Goal: Check status: Check status

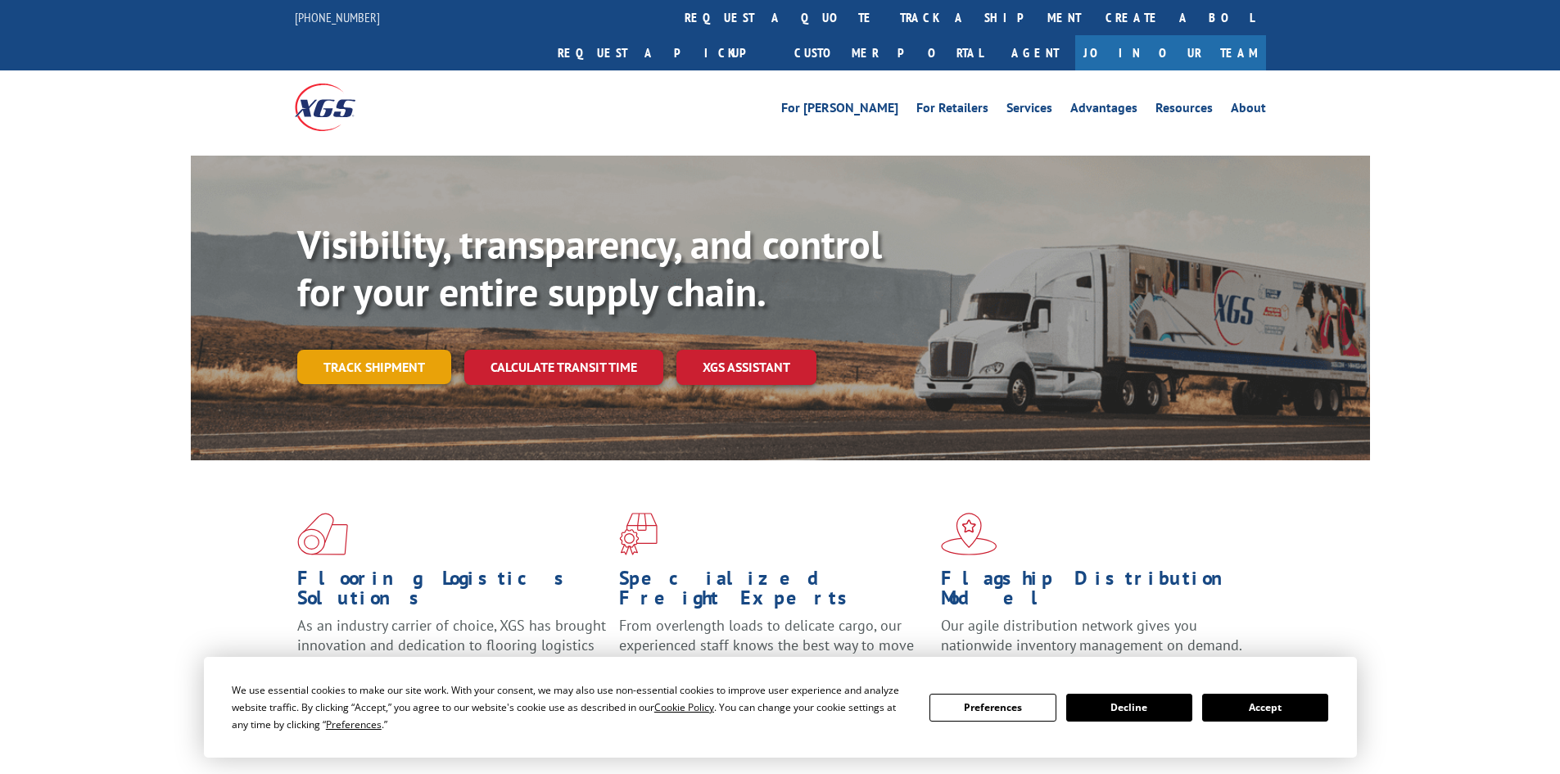
click at [365, 350] on link "Track shipment" at bounding box center [374, 367] width 154 height 34
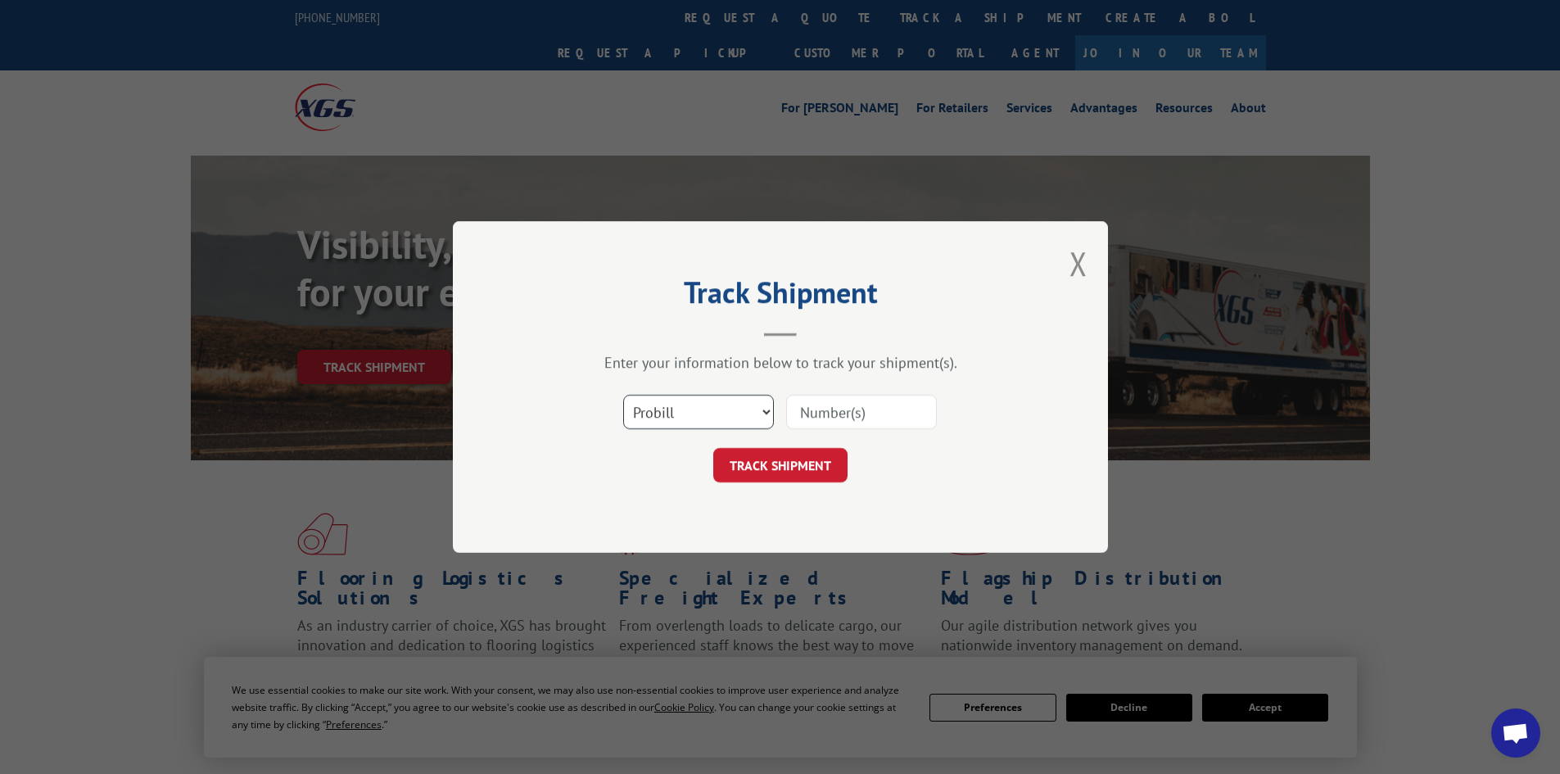
click at [720, 415] on select "Select category... Probill BOL PO" at bounding box center [698, 412] width 151 height 34
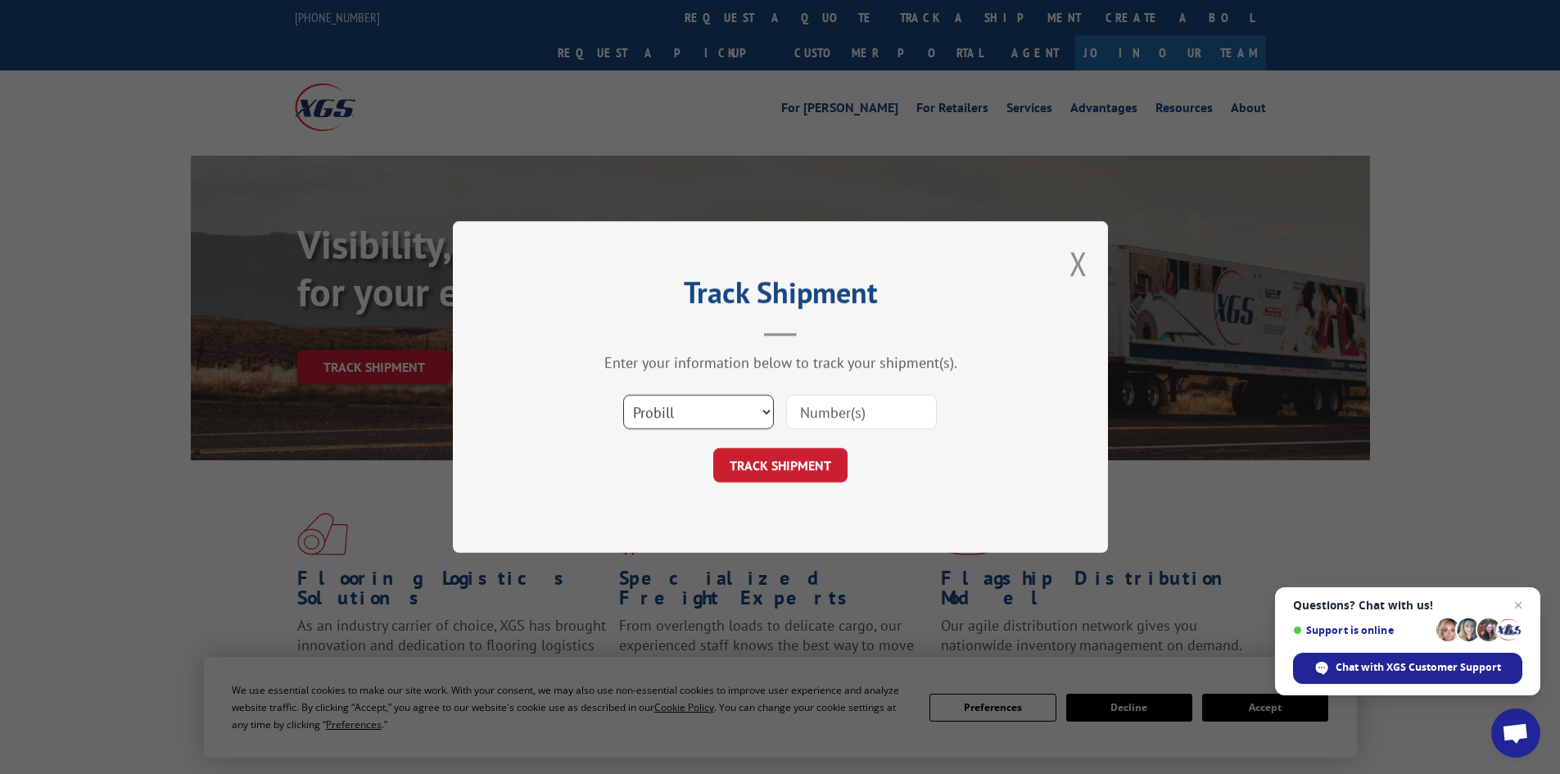
select select "po"
click at [623, 395] on select "Select category... Probill BOL PO" at bounding box center [698, 412] width 151 height 34
click at [823, 417] on input at bounding box center [861, 412] width 151 height 34
click at [734, 407] on select "Select category... Probill BOL PO" at bounding box center [698, 412] width 151 height 34
select select
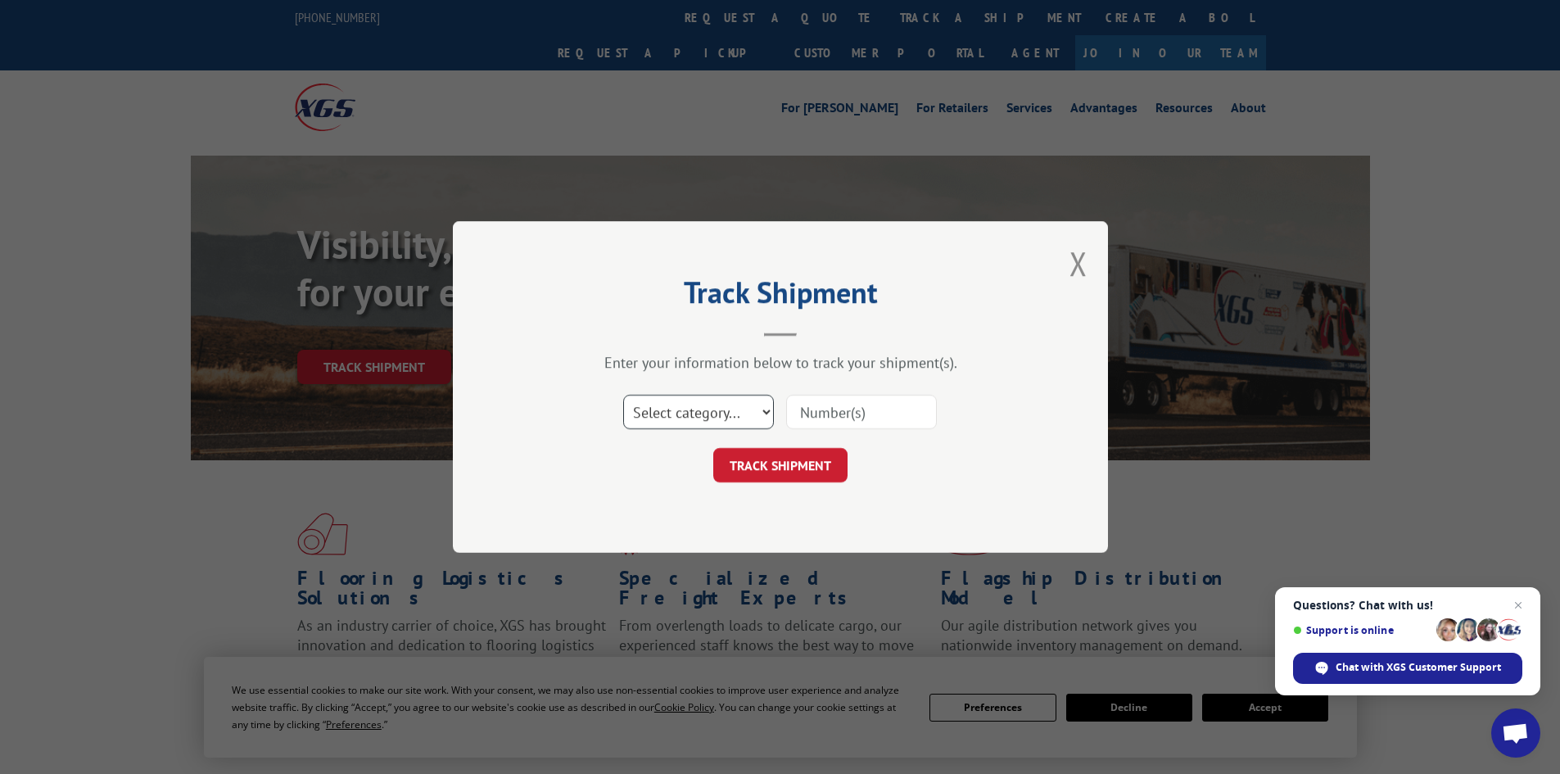
click at [623, 395] on select "Select category... Probill BOL PO" at bounding box center [698, 412] width 151 height 34
click at [817, 409] on input at bounding box center [861, 412] width 151 height 34
paste input "0094803524518478"
type input "0094803524518478"
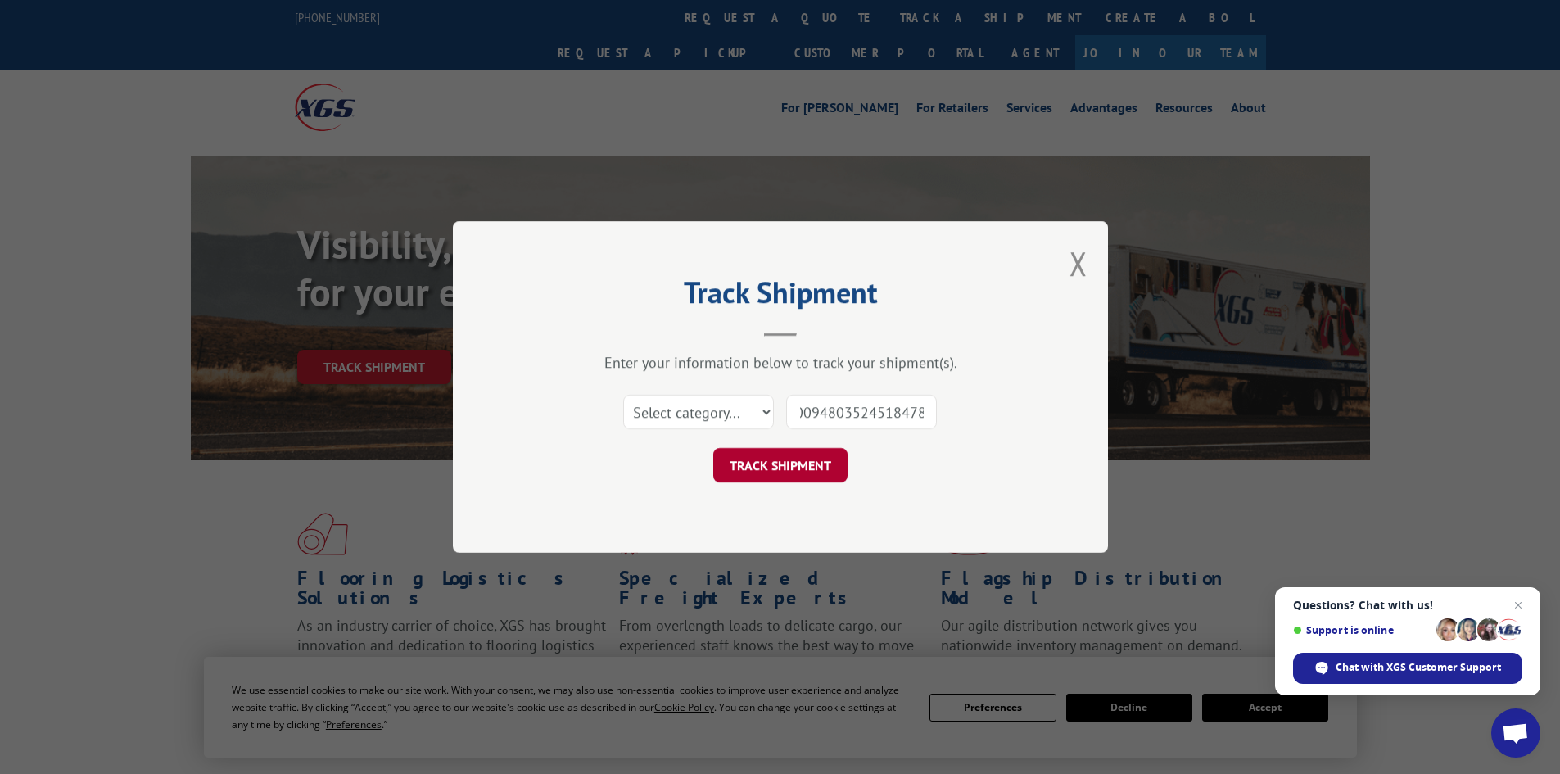
scroll to position [0, 0]
click at [796, 466] on button "TRACK SHIPMENT" at bounding box center [780, 465] width 134 height 34
click at [744, 410] on select "Select category... Probill BOL PO" at bounding box center [698, 412] width 151 height 34
select select "probill"
click at [623, 395] on select "Select category... Probill BOL PO" at bounding box center [698, 412] width 151 height 34
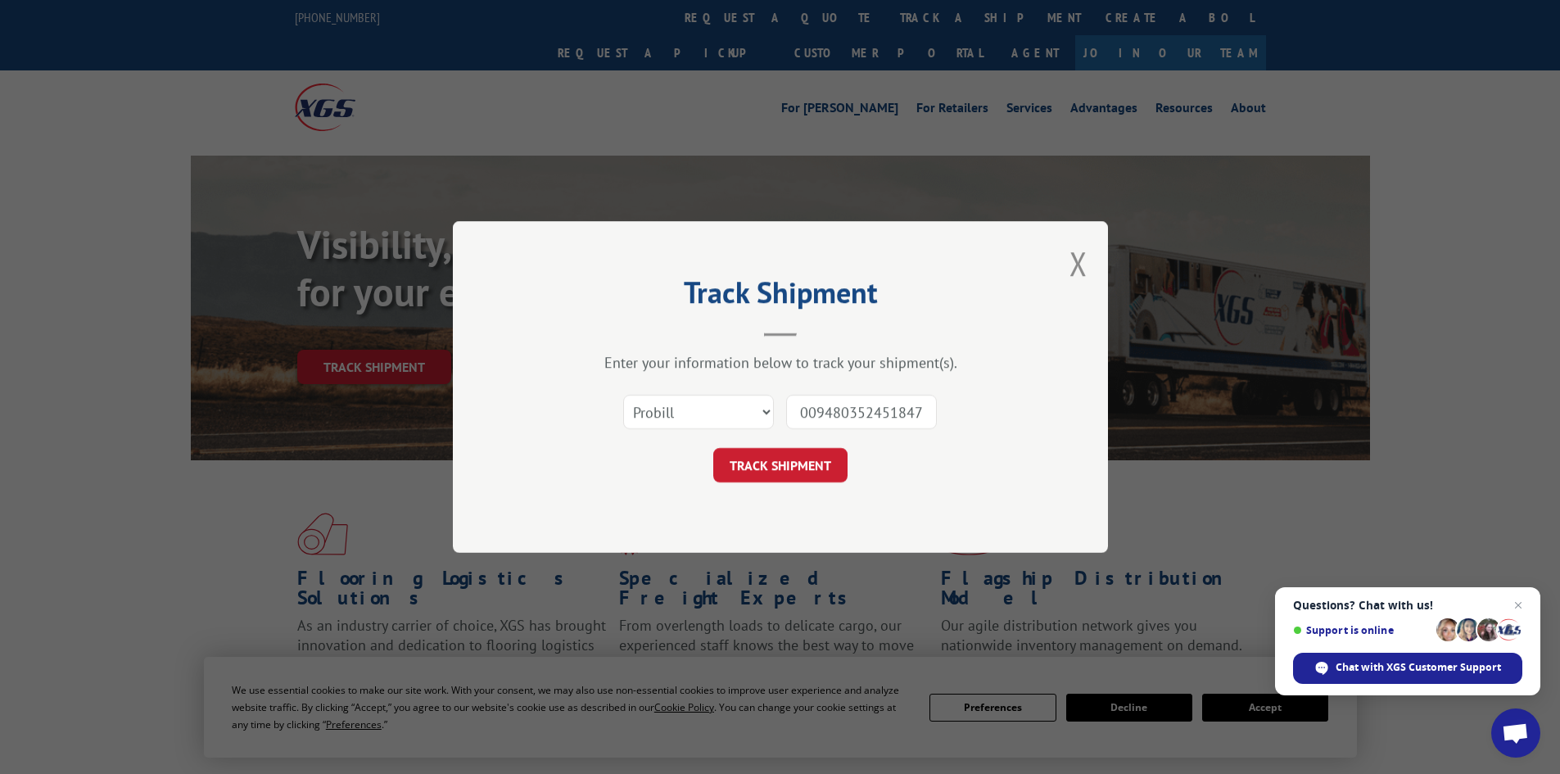
click at [806, 463] on button "TRACK SHIPMENT" at bounding box center [780, 465] width 134 height 34
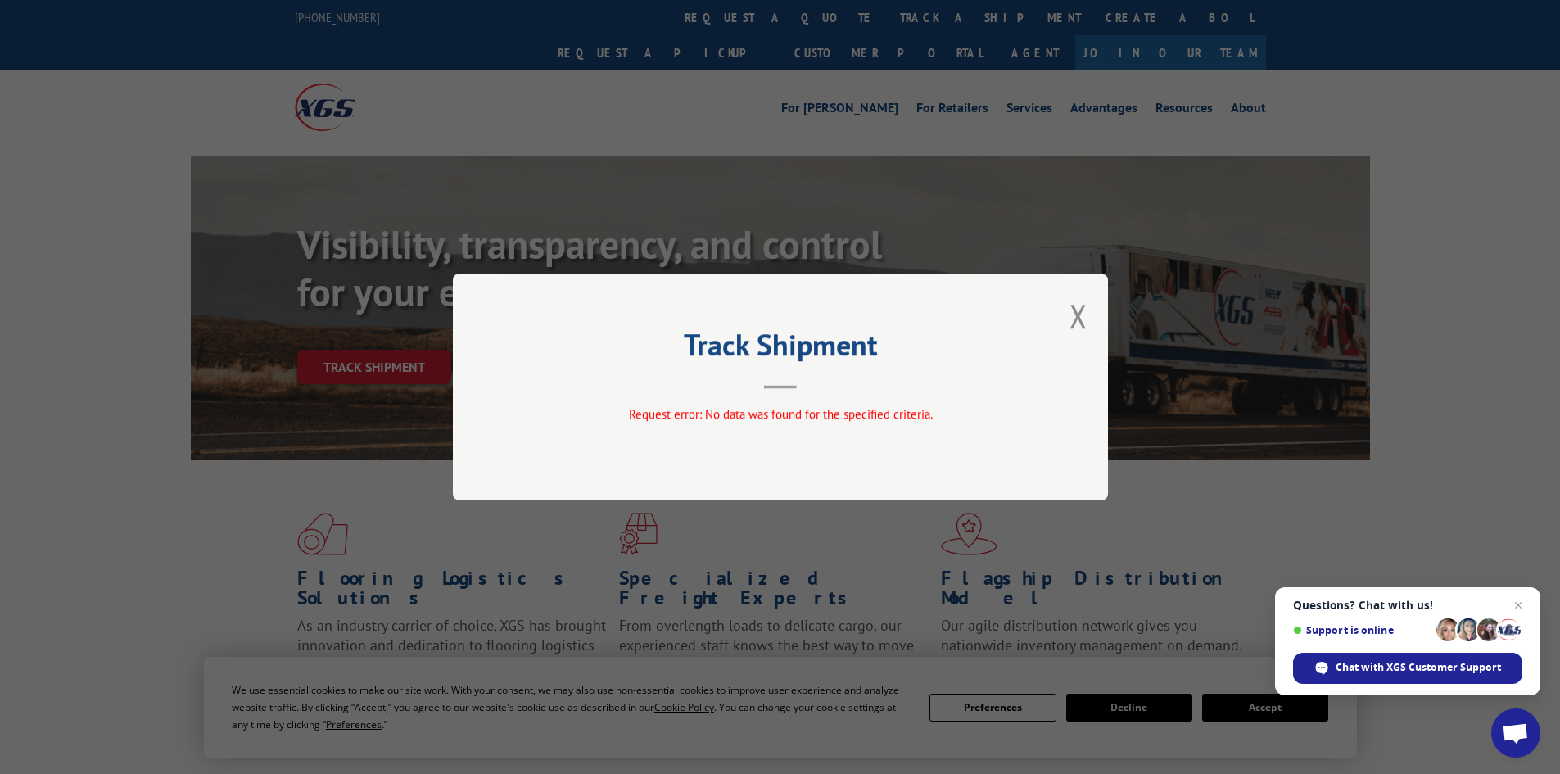
click at [1071, 319] on button "Close modal" at bounding box center [1078, 315] width 18 height 43
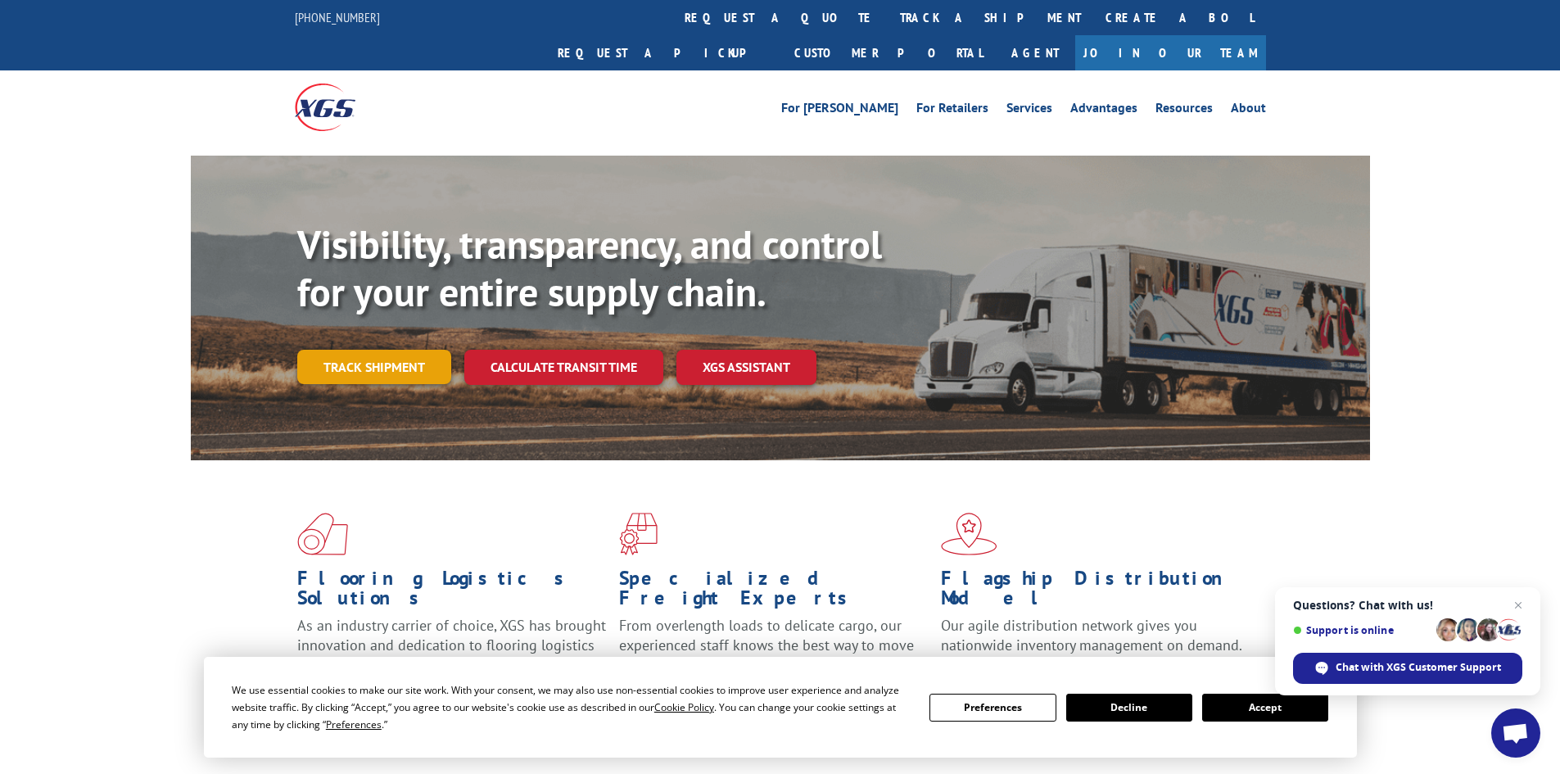
click at [407, 350] on link "Track shipment" at bounding box center [374, 367] width 154 height 34
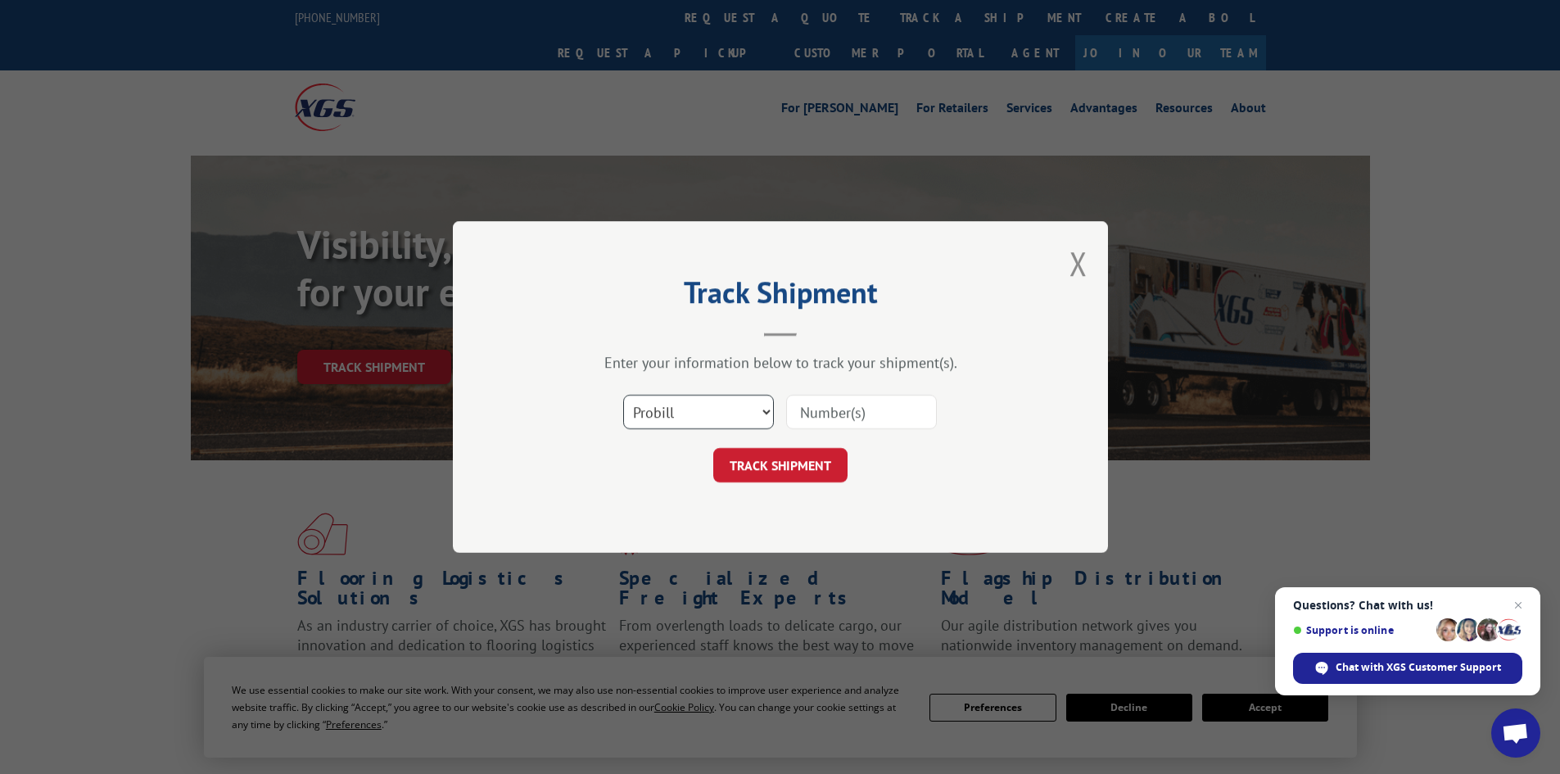
click at [654, 409] on select "Select category... Probill BOL PO" at bounding box center [698, 412] width 151 height 34
select select "po"
click at [623, 395] on select "Select category... Probill BOL PO" at bounding box center [698, 412] width 151 height 34
click at [840, 417] on input at bounding box center [861, 412] width 151 height 34
type input "88506227"
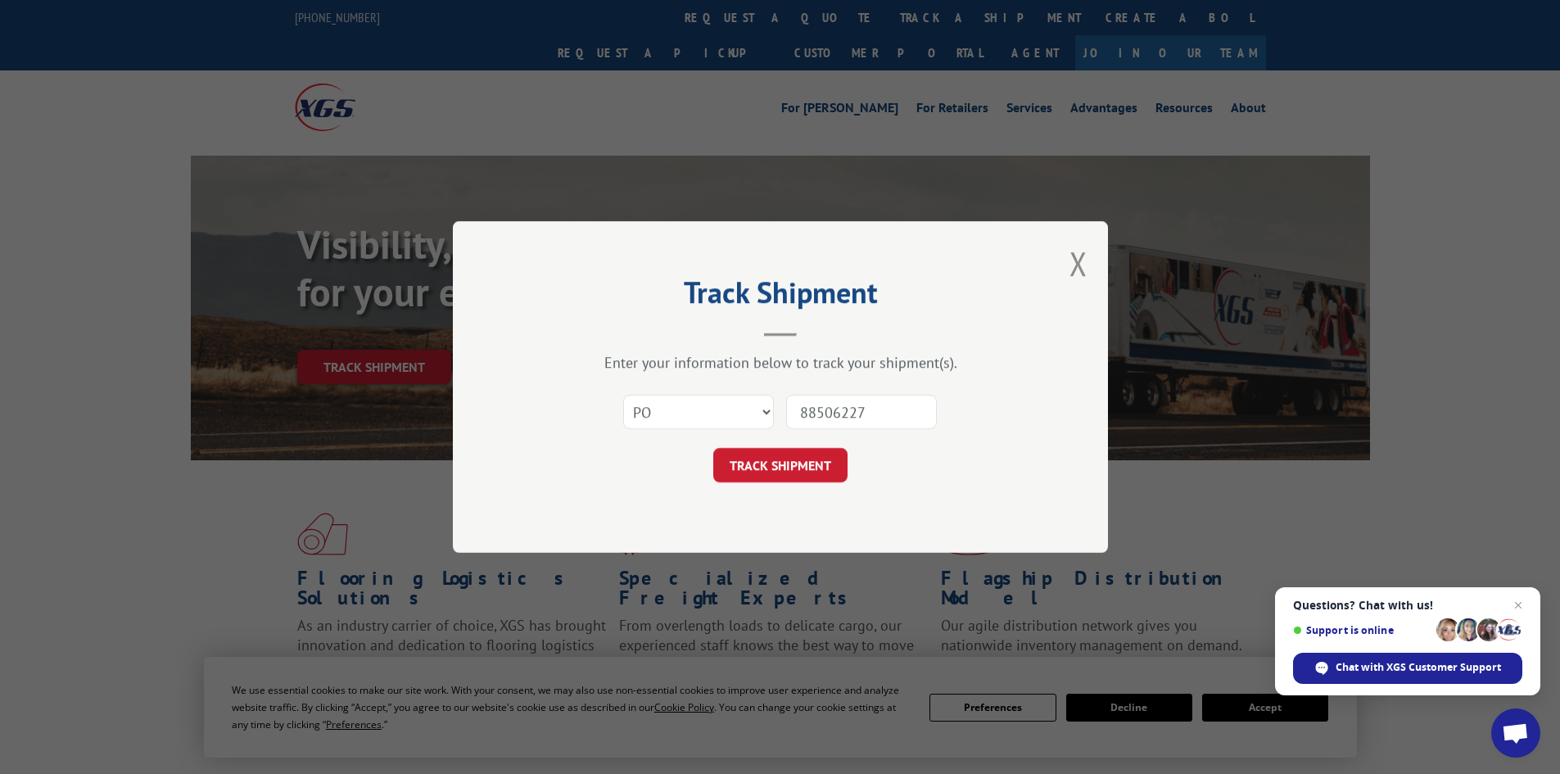
click at [713, 448] on button "TRACK SHIPMENT" at bounding box center [780, 465] width 134 height 34
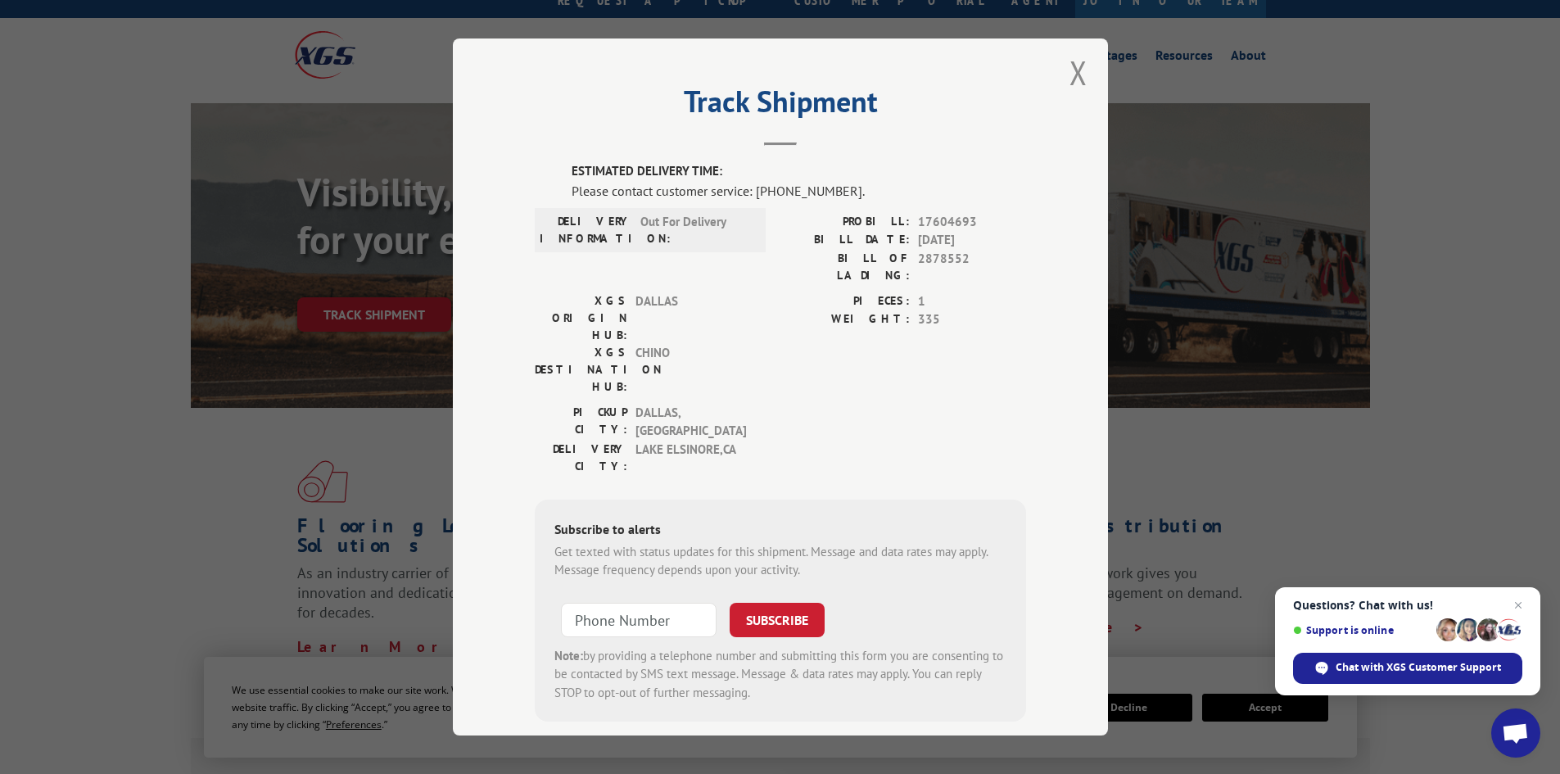
scroll to position [82, 0]
